Goal: Obtain resource: Download file/media

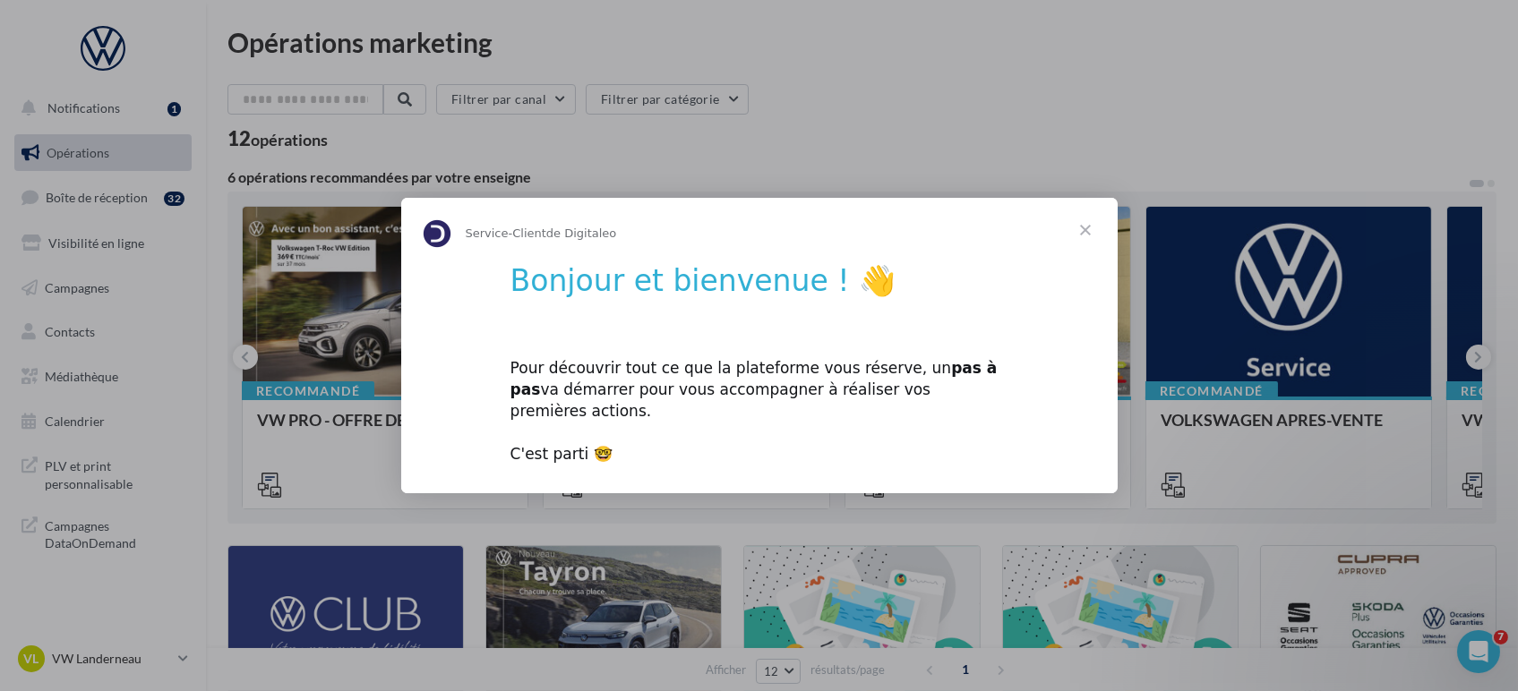
click at [1077, 253] on span "Fermer" at bounding box center [1085, 230] width 64 height 64
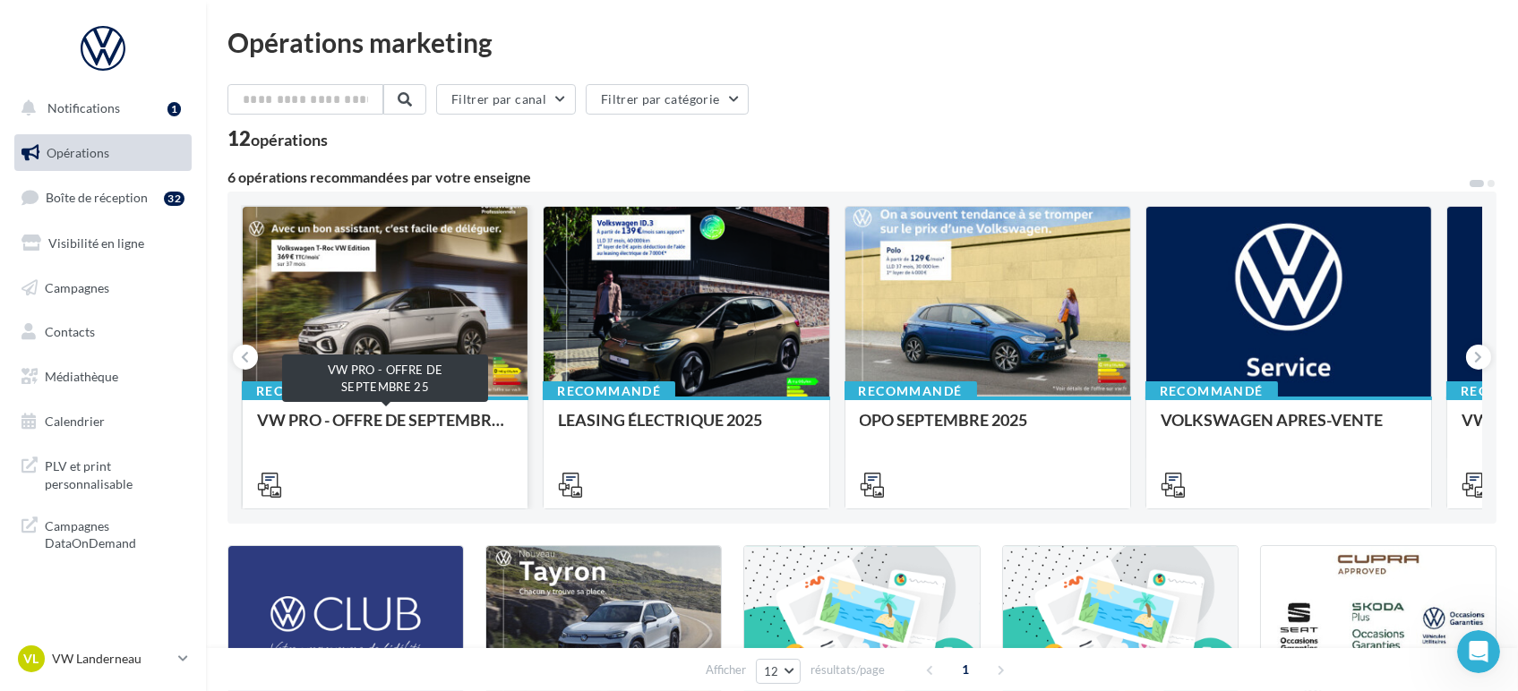
click at [321, 421] on div "VW PRO - OFFRE DE SEPTEMBRE 25" at bounding box center [385, 429] width 256 height 36
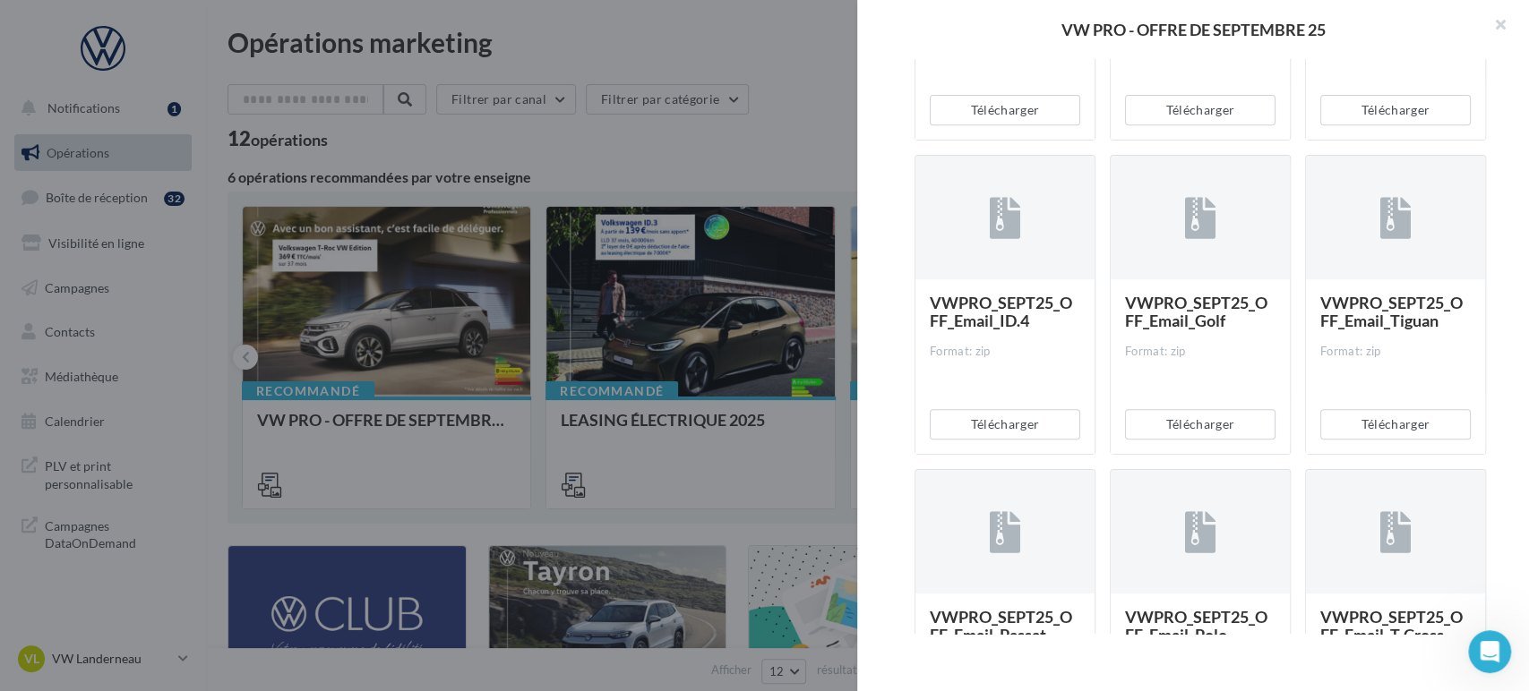
scroll to position [596, 0]
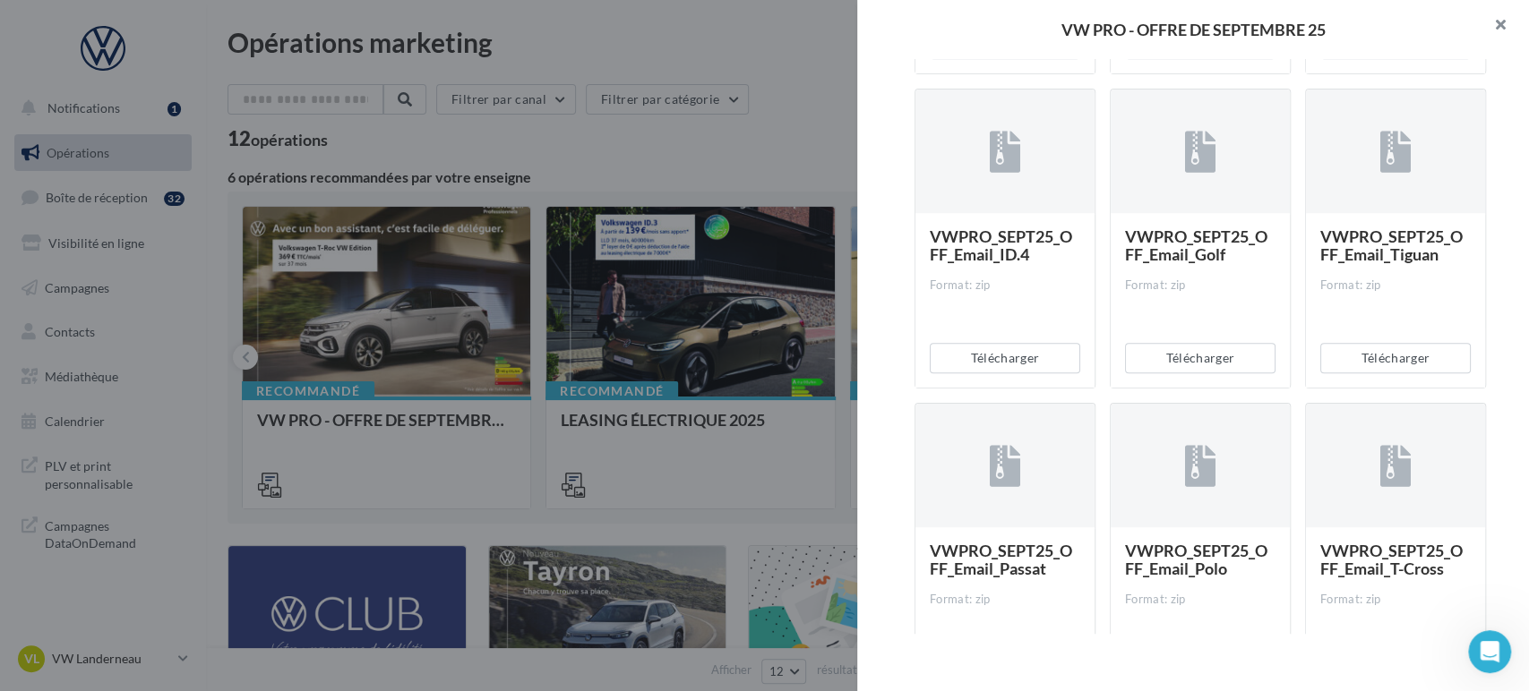
click at [1498, 16] on button "button" at bounding box center [1493, 27] width 72 height 54
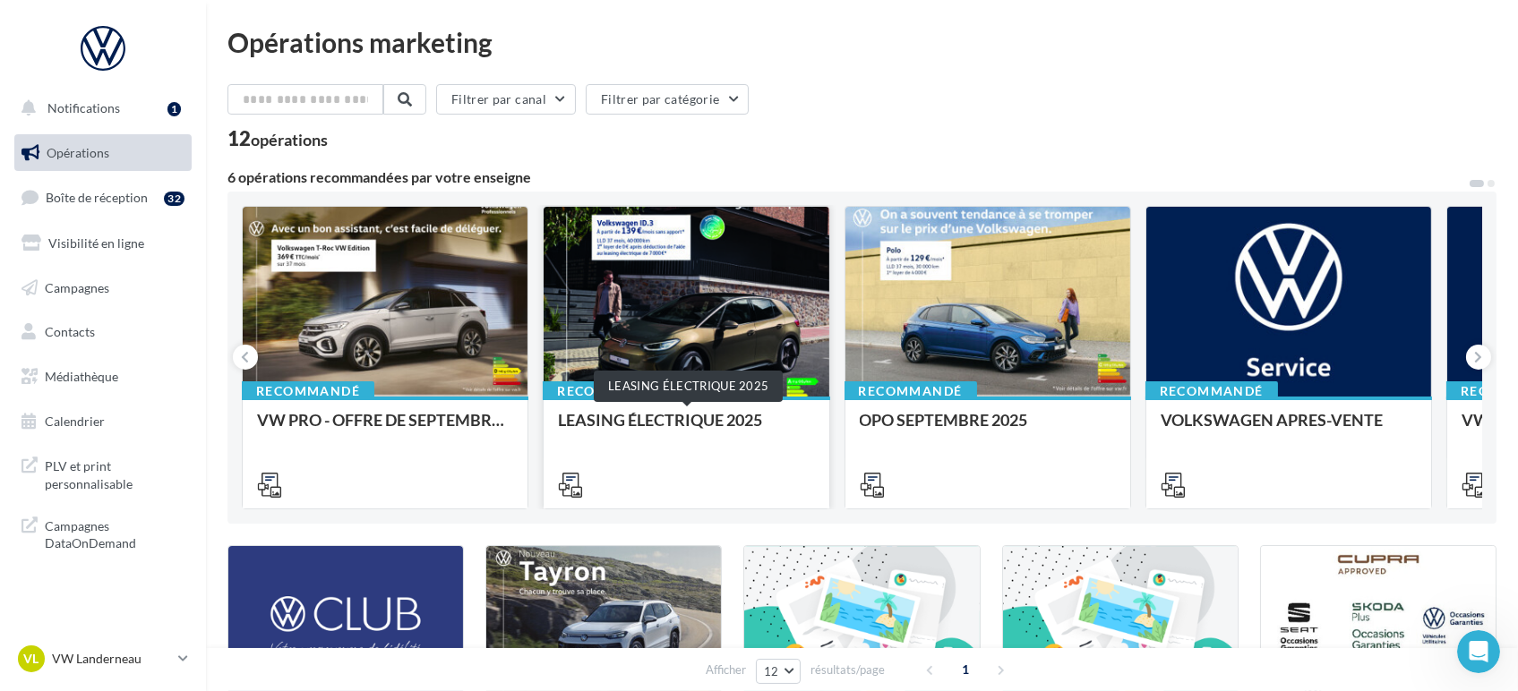
click at [691, 414] on div "LEASING ÉLECTRIQUE 2025" at bounding box center [686, 429] width 256 height 36
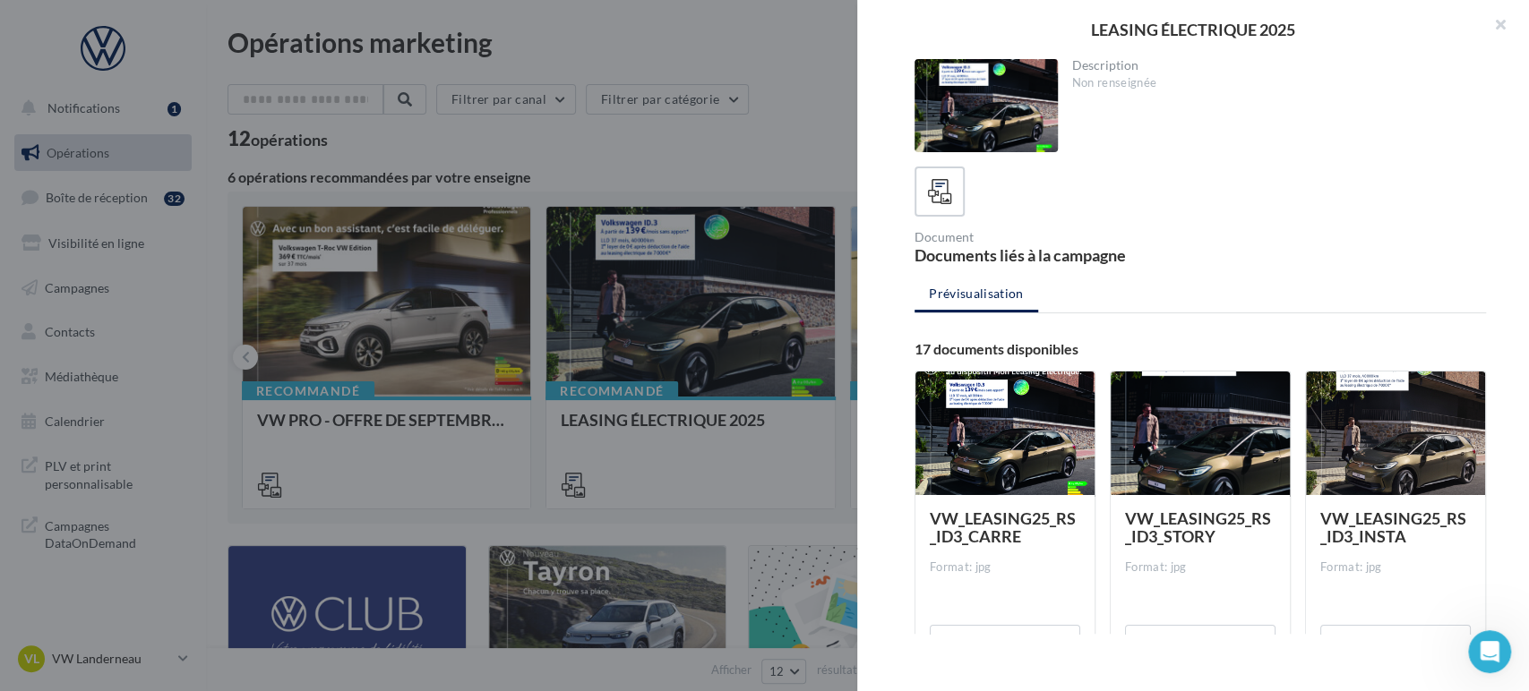
scroll to position [199, 0]
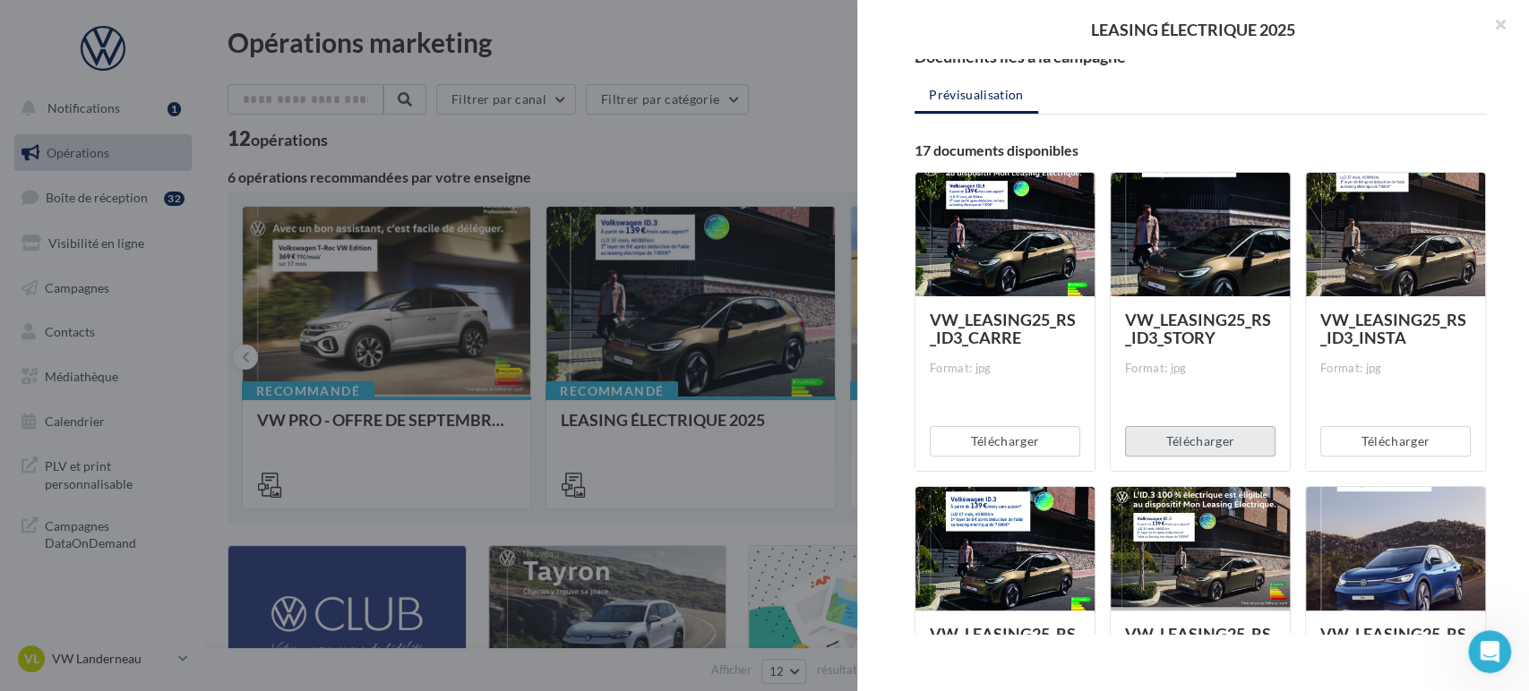
click at [1211, 440] on button "Télécharger" at bounding box center [1200, 441] width 150 height 30
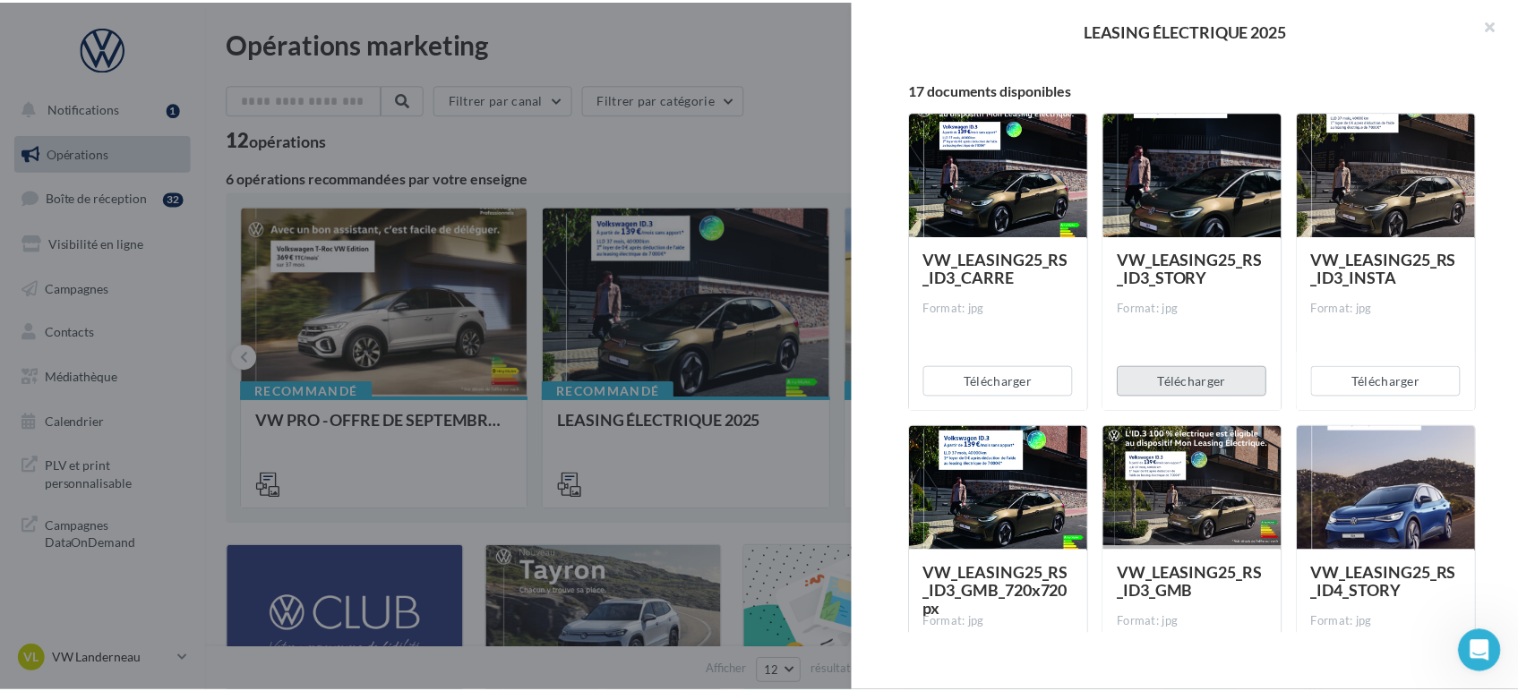
scroll to position [497, 0]
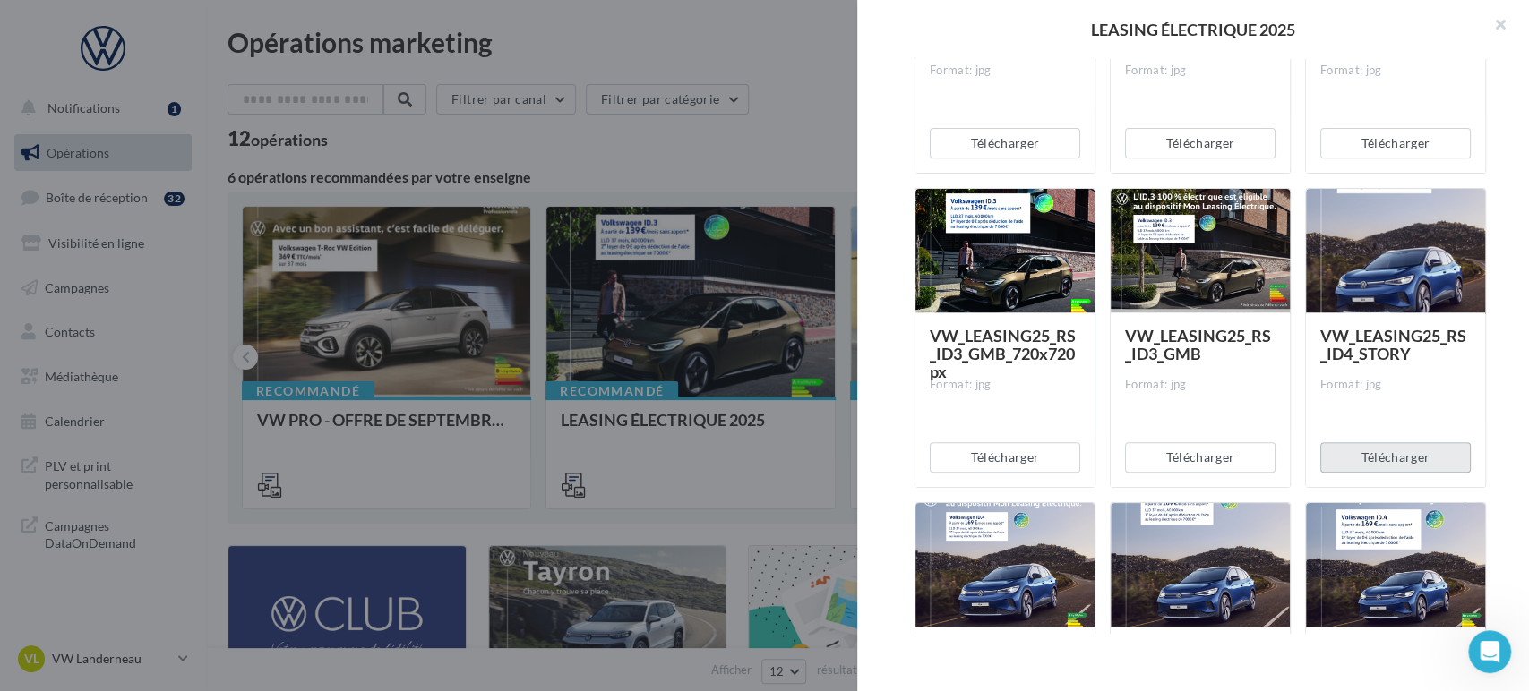
click at [1412, 460] on button "Télécharger" at bounding box center [1395, 457] width 150 height 30
click at [1510, 27] on button "button" at bounding box center [1493, 27] width 72 height 54
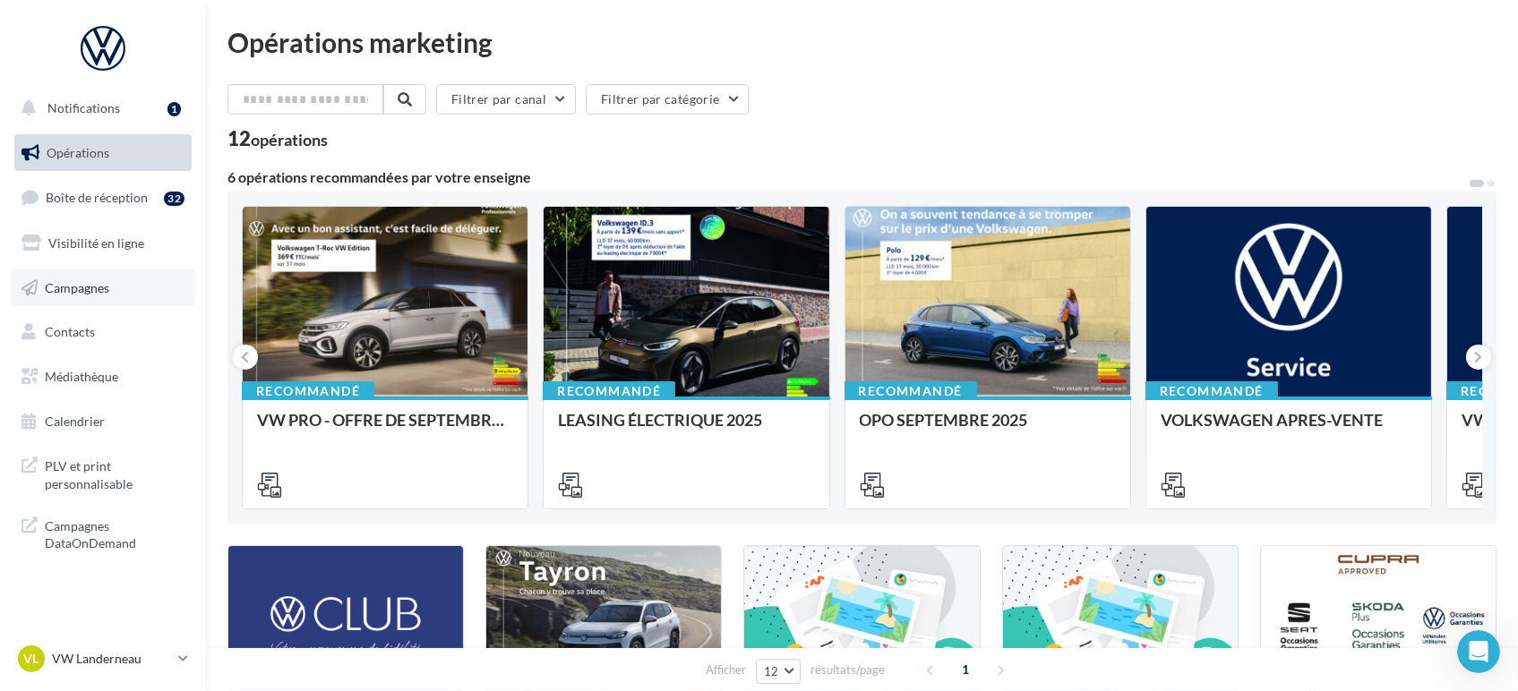
click at [100, 299] on link "Campagnes" at bounding box center [103, 289] width 185 height 38
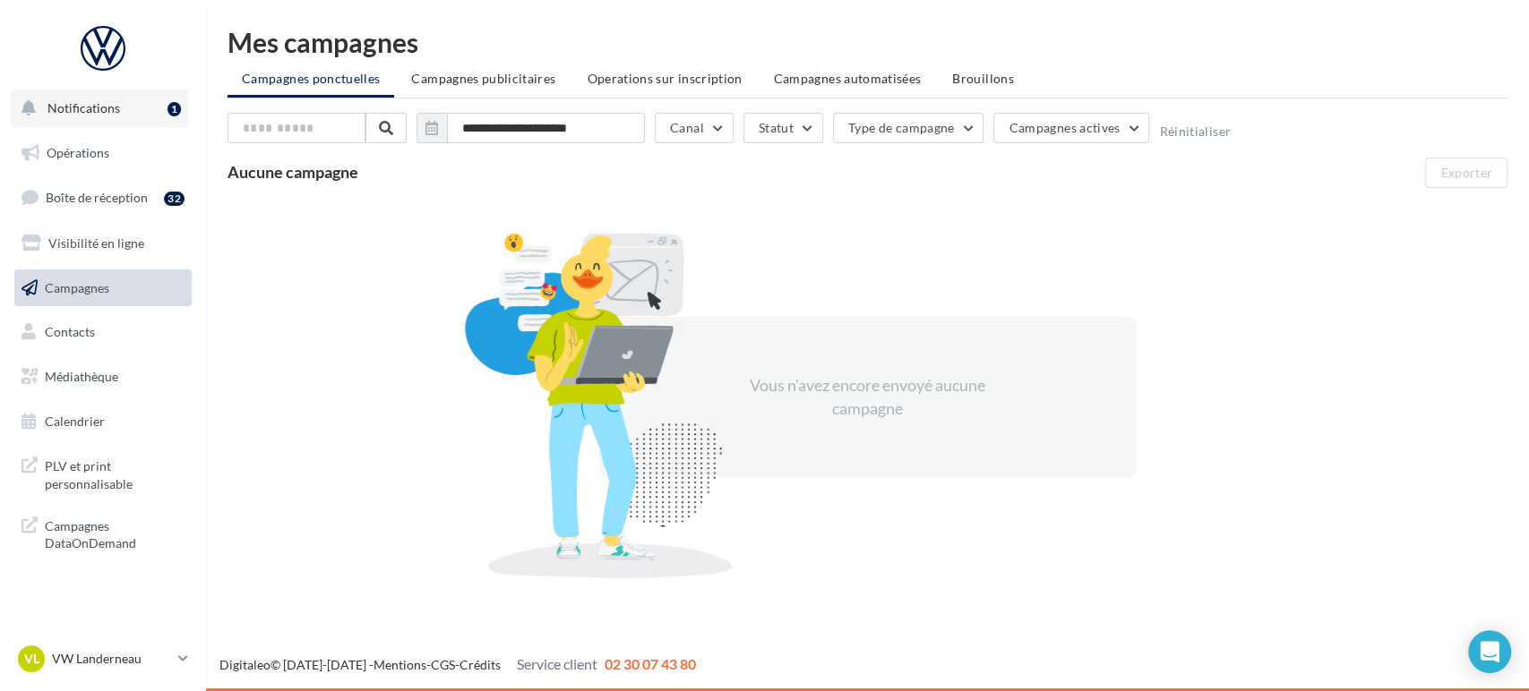
click at [162, 124] on button "Notifications 1" at bounding box center [99, 109] width 177 height 38
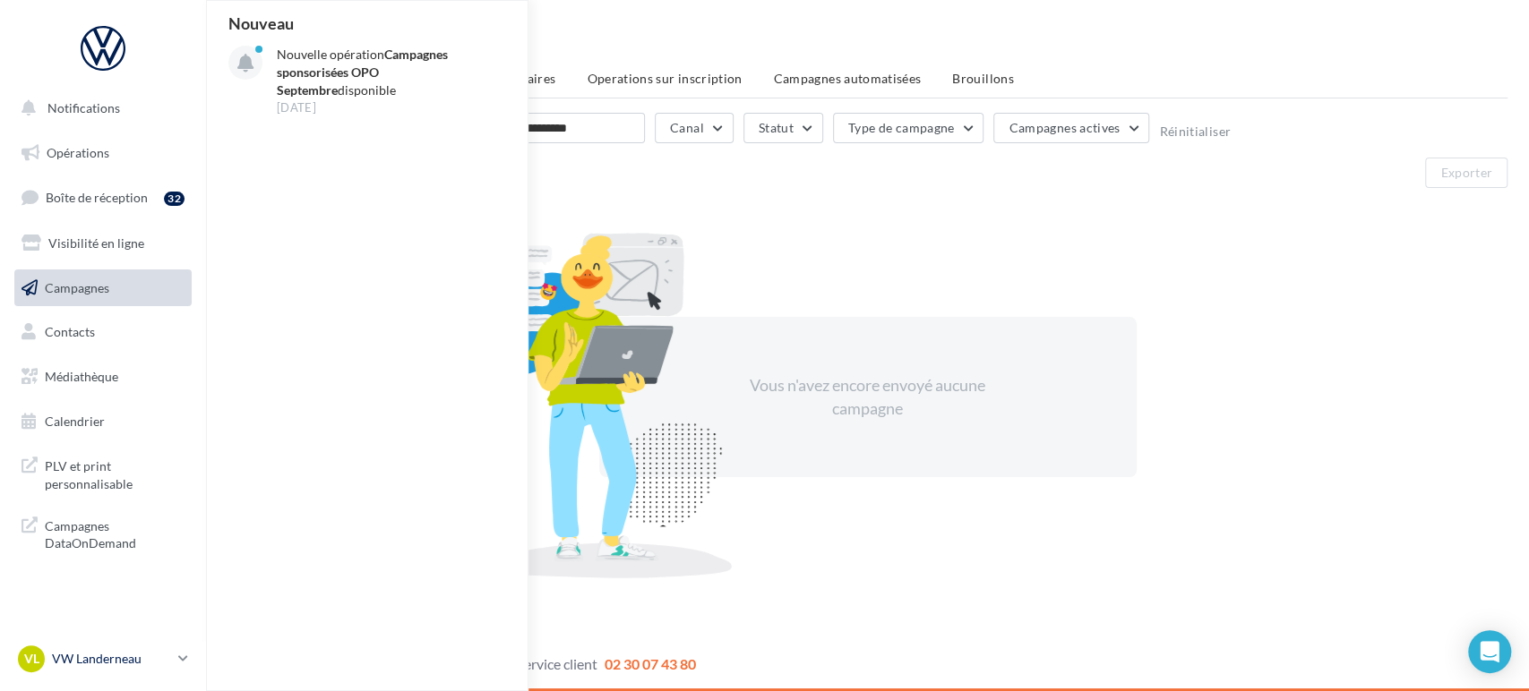
click at [90, 665] on p "VW Landerneau" at bounding box center [111, 659] width 119 height 18
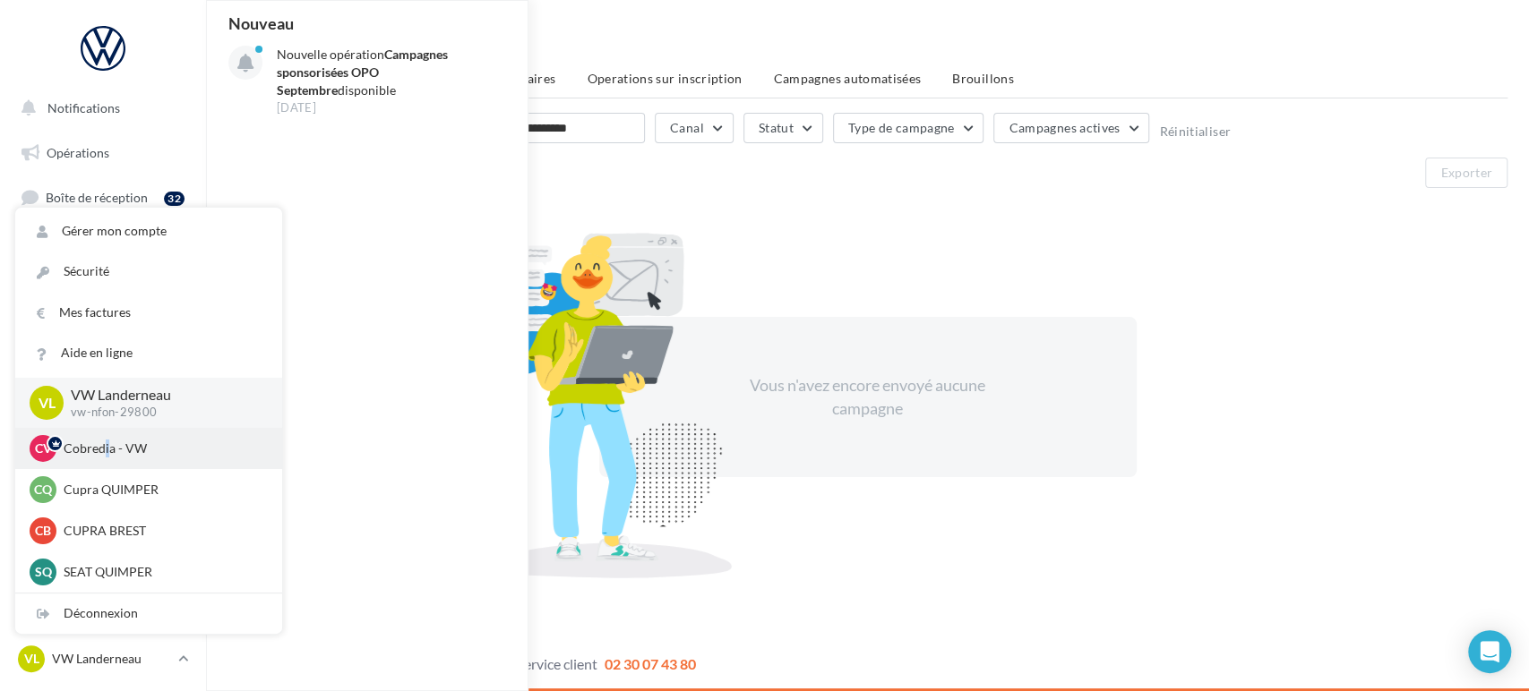
click at [107, 458] on p "Cobredia - VW" at bounding box center [162, 449] width 197 height 18
